Goal: Task Accomplishment & Management: Use online tool/utility

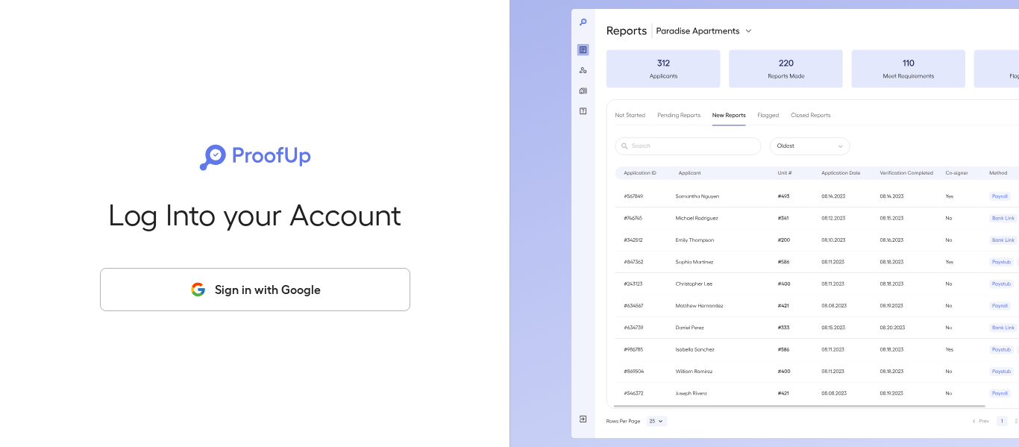
click at [334, 292] on button "Sign in with Google" at bounding box center [255, 289] width 310 height 43
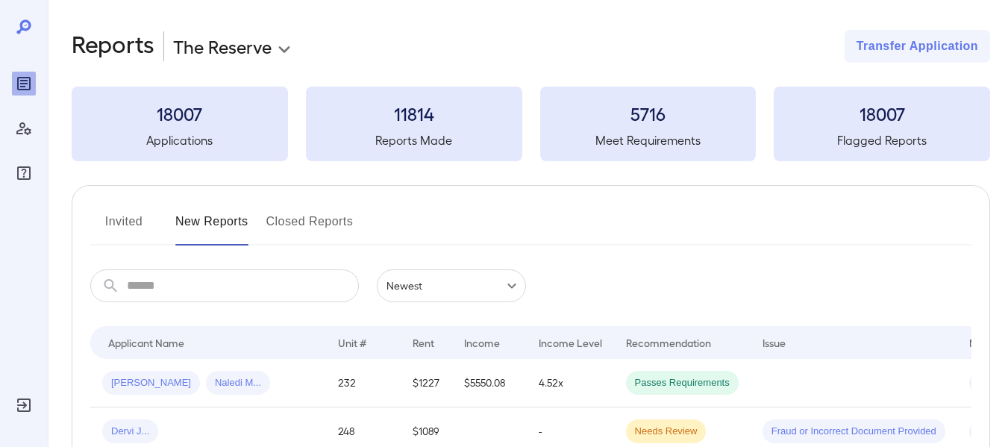
click at [260, 51] on body "**********" at bounding box center [504, 223] width 1008 height 447
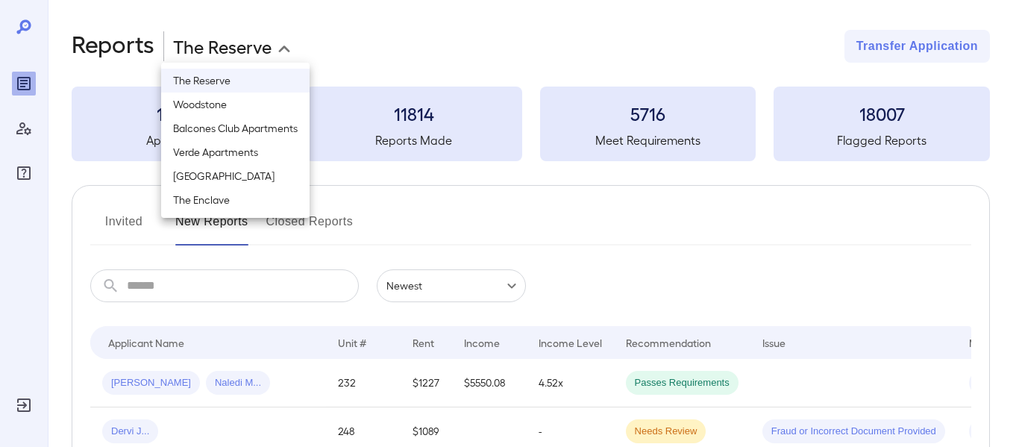
click at [239, 172] on li "[GEOGRAPHIC_DATA]" at bounding box center [235, 176] width 148 height 24
type input "**********"
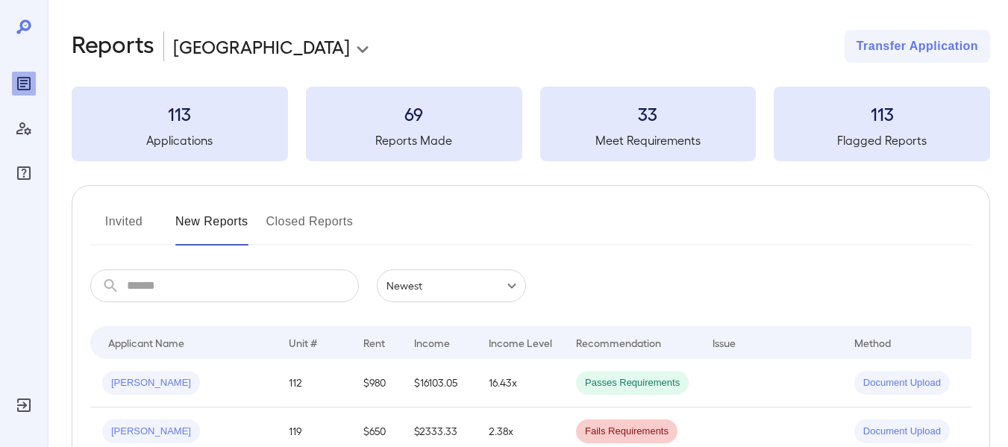
click at [125, 228] on button "Invited" at bounding box center [123, 228] width 67 height 36
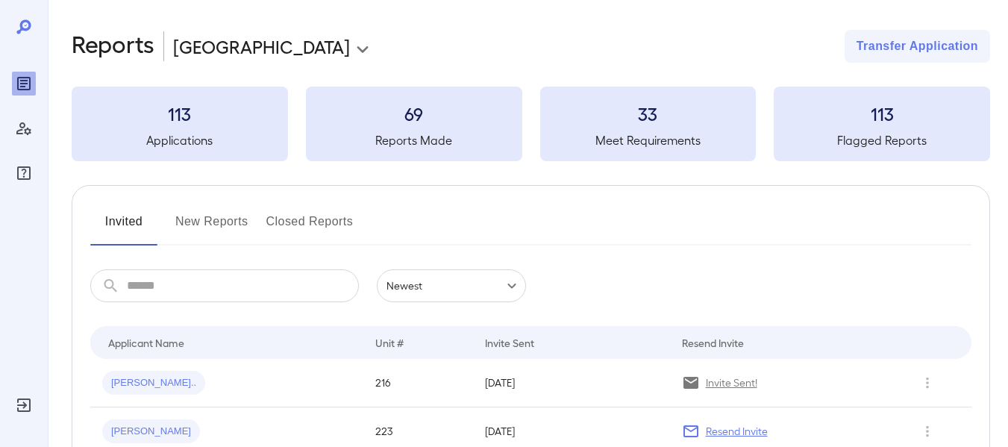
scroll to position [78, 0]
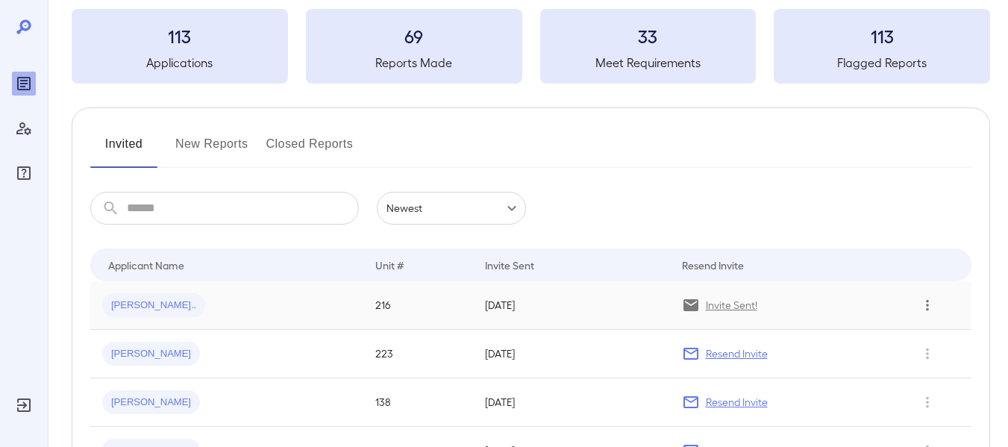
click at [921, 309] on icon "Row Actions" at bounding box center [927, 305] width 16 height 18
click at [737, 308] on div at bounding box center [504, 223] width 1008 height 447
click at [687, 307] on icon at bounding box center [690, 305] width 15 height 12
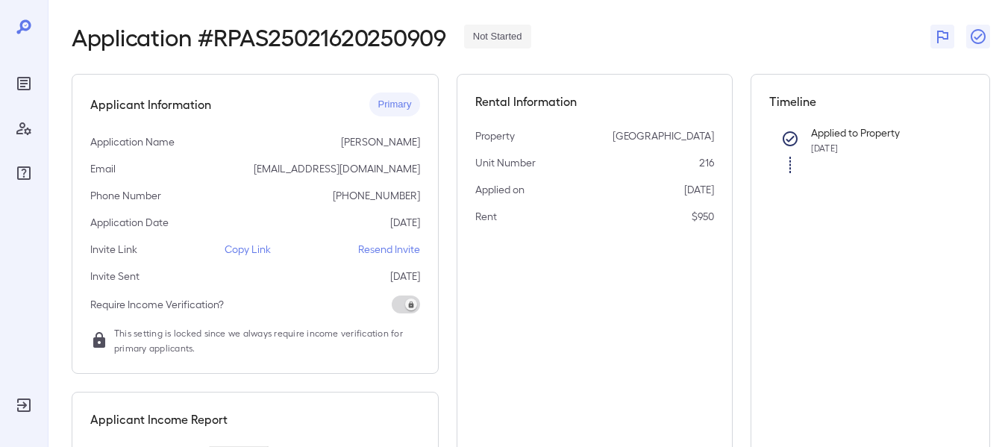
scroll to position [35, 0]
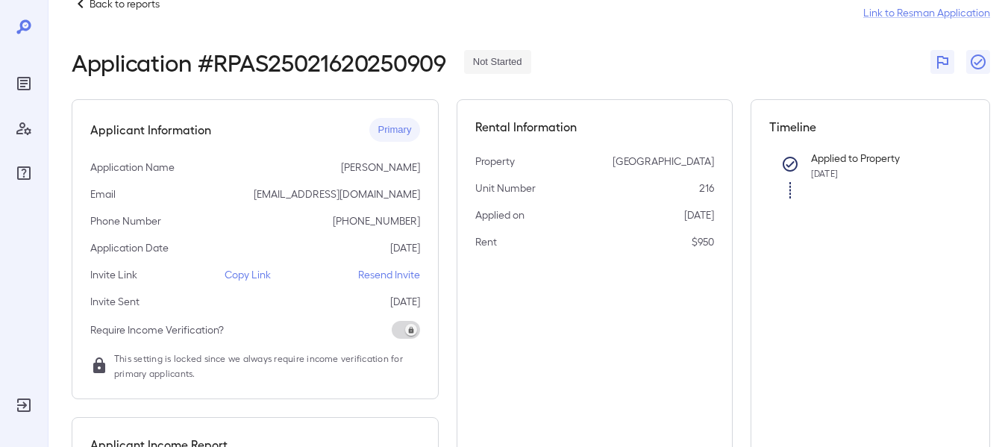
click at [257, 276] on p "Copy Link" at bounding box center [248, 274] width 46 height 15
